Goal: Task Accomplishment & Management: Complete application form

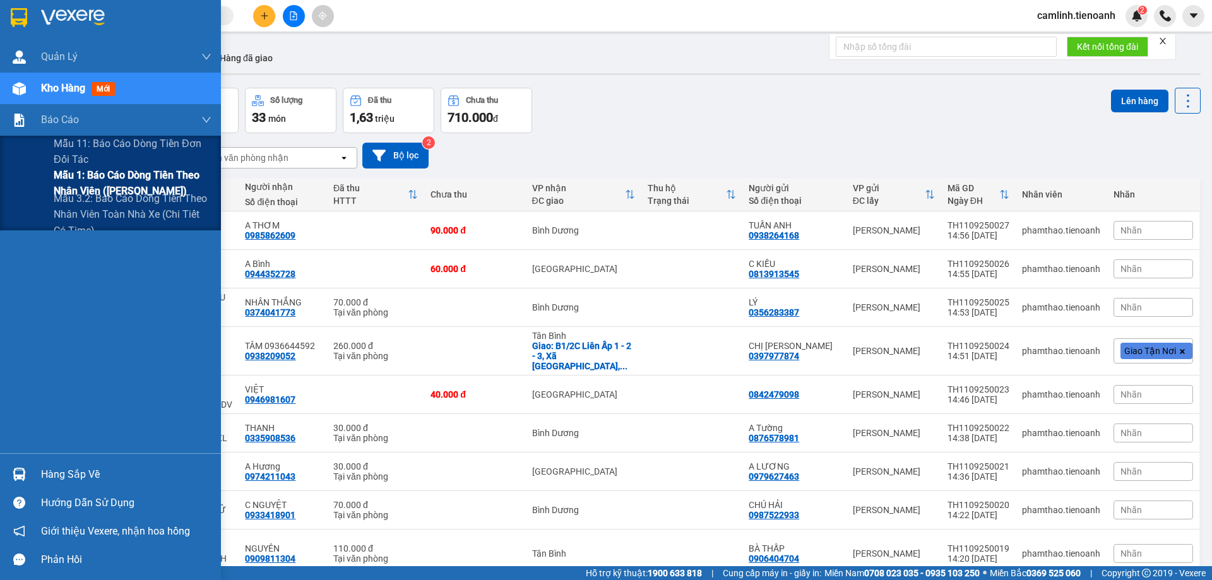
click at [67, 181] on span "Mẫu 1: Báo cáo dòng tiền theo nhân viên ([PERSON_NAME])" at bounding box center [133, 183] width 158 height 32
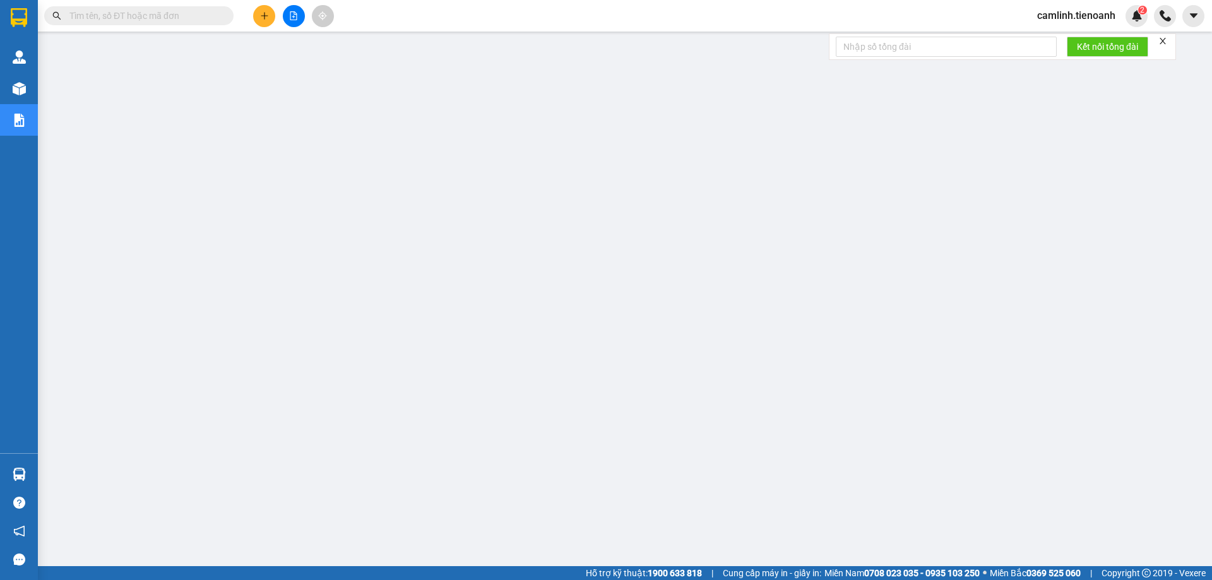
click at [1163, 40] on icon "close" at bounding box center [1163, 41] width 9 height 9
click at [194, 7] on span at bounding box center [138, 15] width 189 height 19
click at [195, 12] on input "text" at bounding box center [143, 16] width 149 height 14
paste input "0886680063"
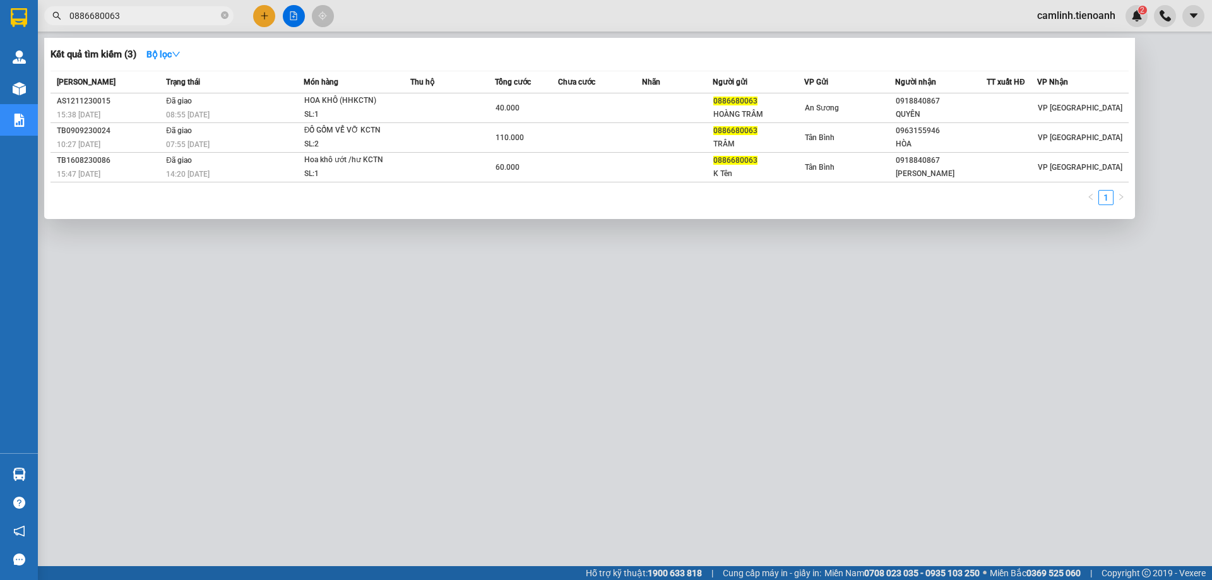
click at [530, 13] on div at bounding box center [606, 290] width 1212 height 580
click at [193, 14] on input "0886680063" at bounding box center [143, 16] width 149 height 14
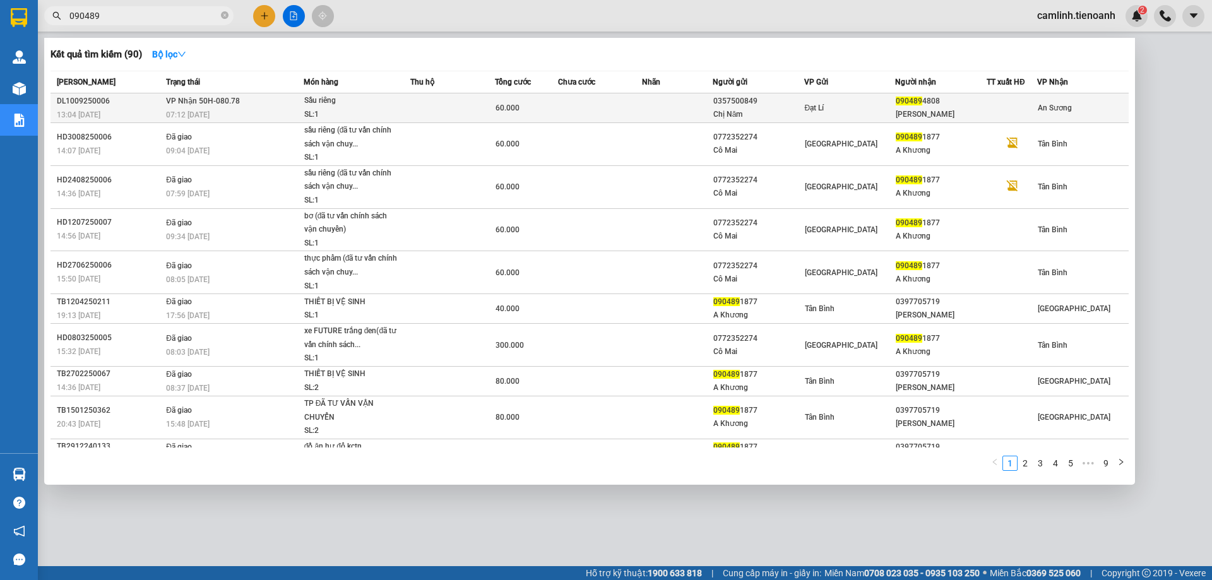
type input "090489"
click at [612, 114] on td at bounding box center [600, 108] width 85 height 30
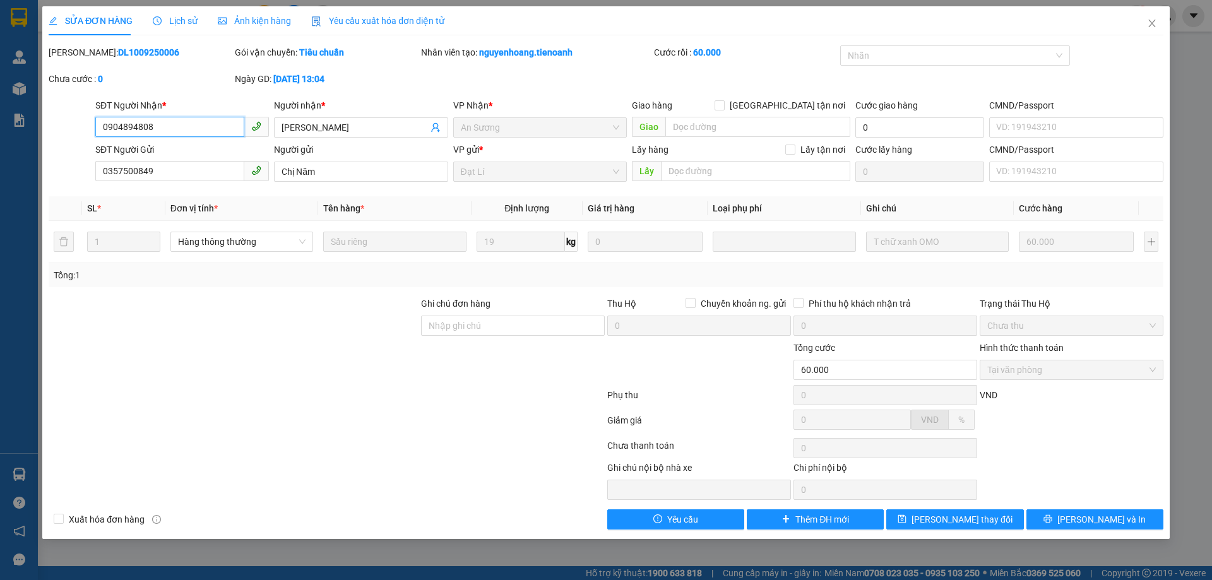
type input "0904894808"
type input "[PERSON_NAME]"
type input "0357500849"
type input "Chị Năm"
type input "60.000"
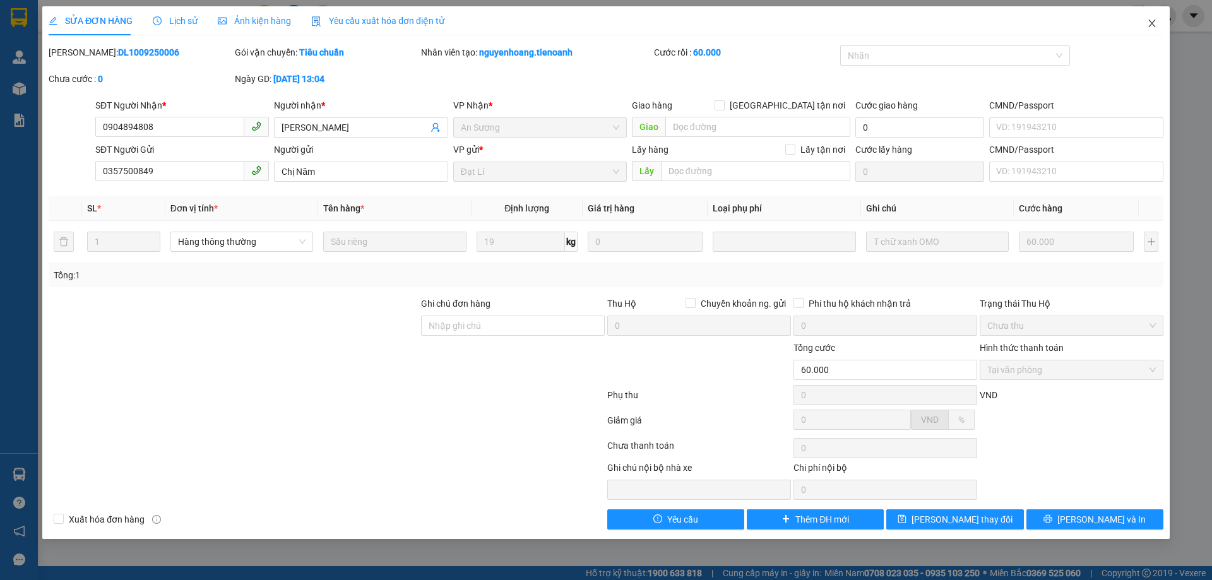
click at [1156, 16] on span "Close" at bounding box center [1152, 23] width 35 height 35
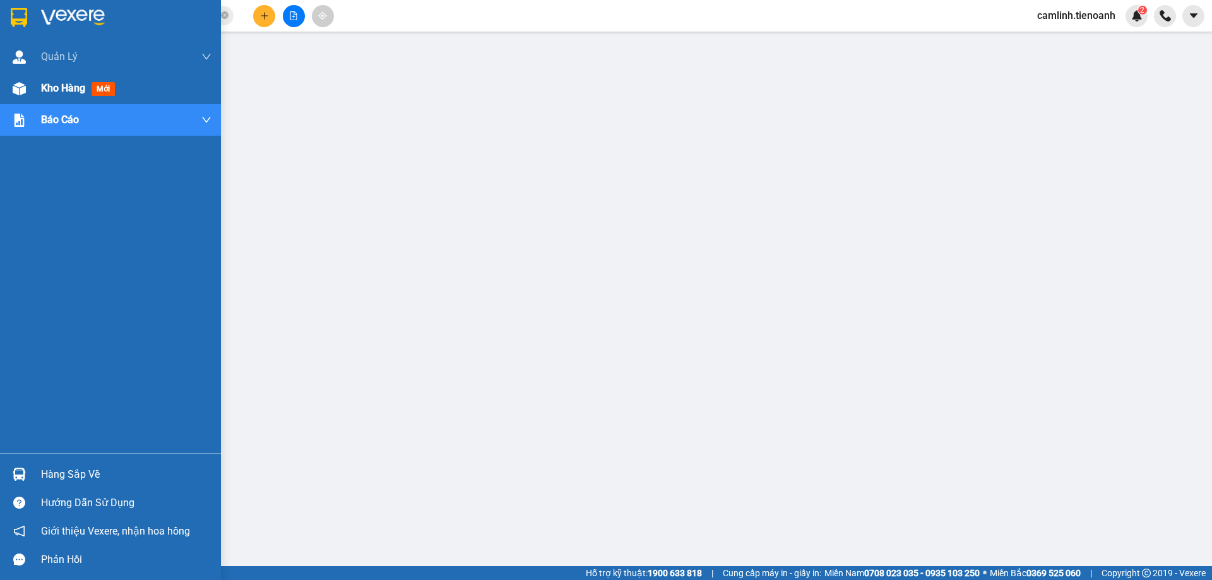
click at [11, 82] on div at bounding box center [19, 89] width 22 height 22
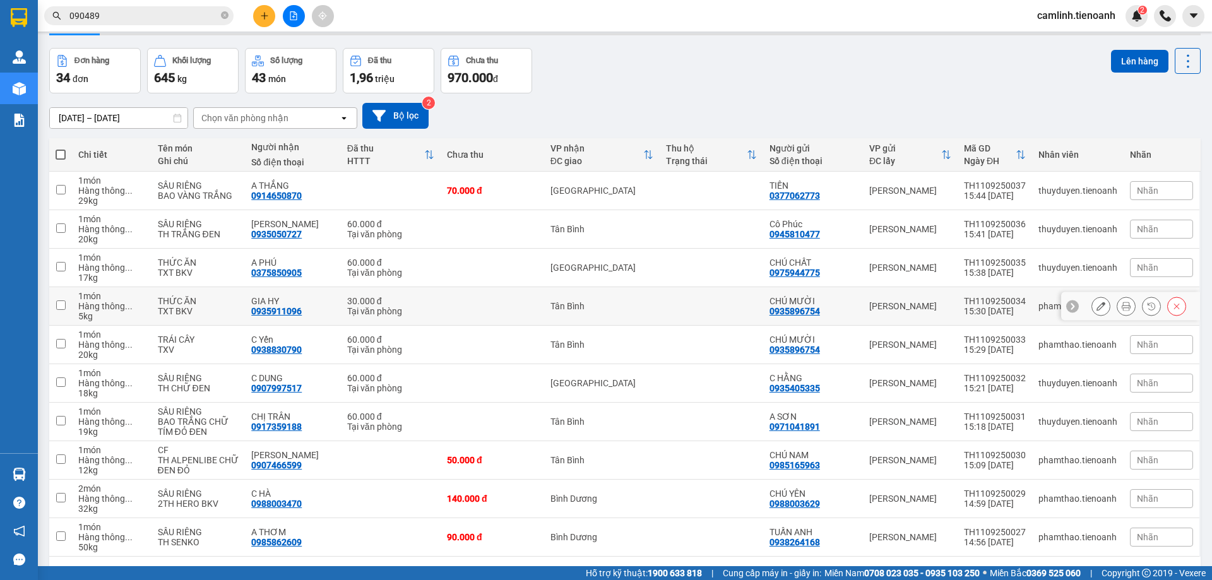
scroll to position [82, 0]
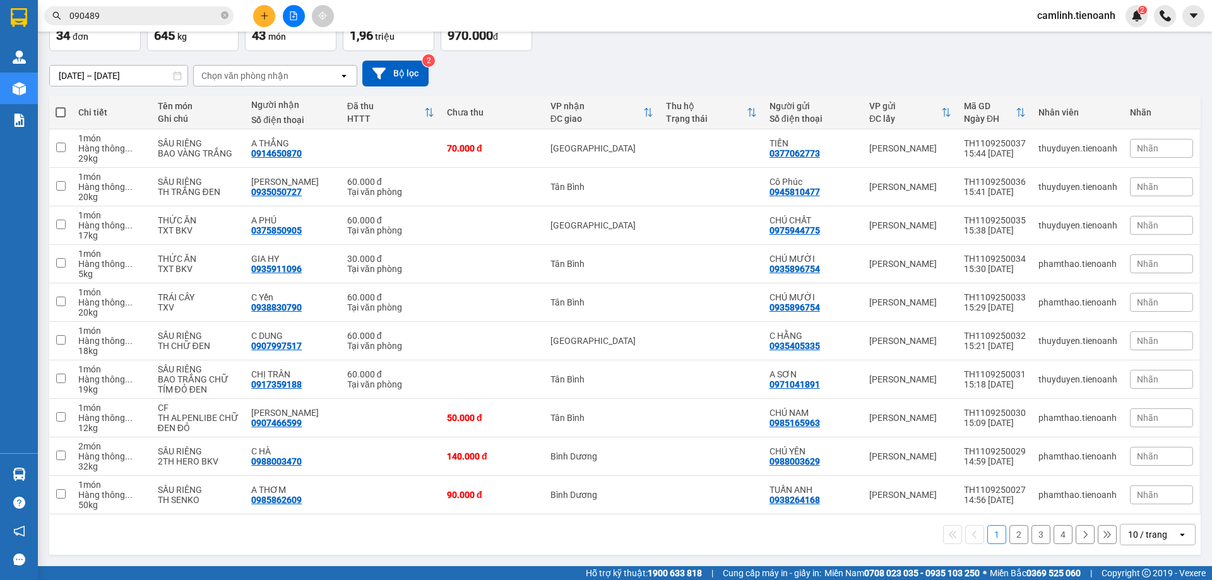
click at [1178, 530] on icon "open" at bounding box center [1183, 535] width 10 height 10
click at [1167, 516] on div "100 / trang" at bounding box center [1149, 507] width 76 height 23
